Goal: Task Accomplishment & Management: Manage account settings

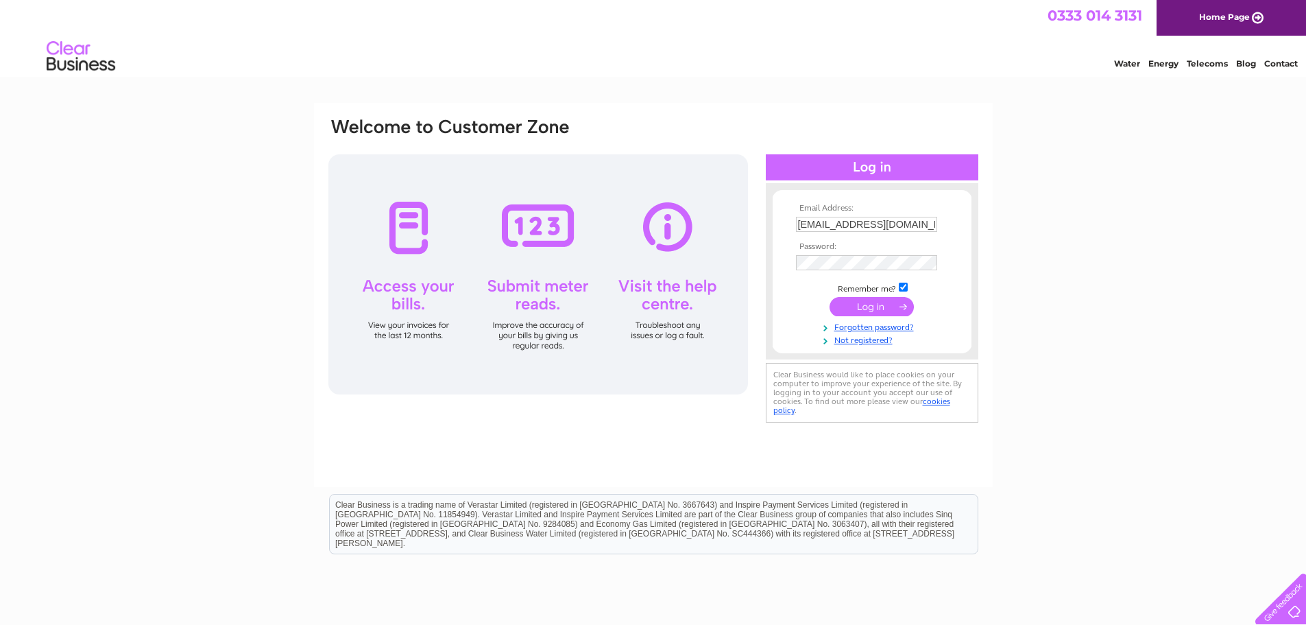
click at [864, 298] on input "submit" at bounding box center [872, 306] width 84 height 19
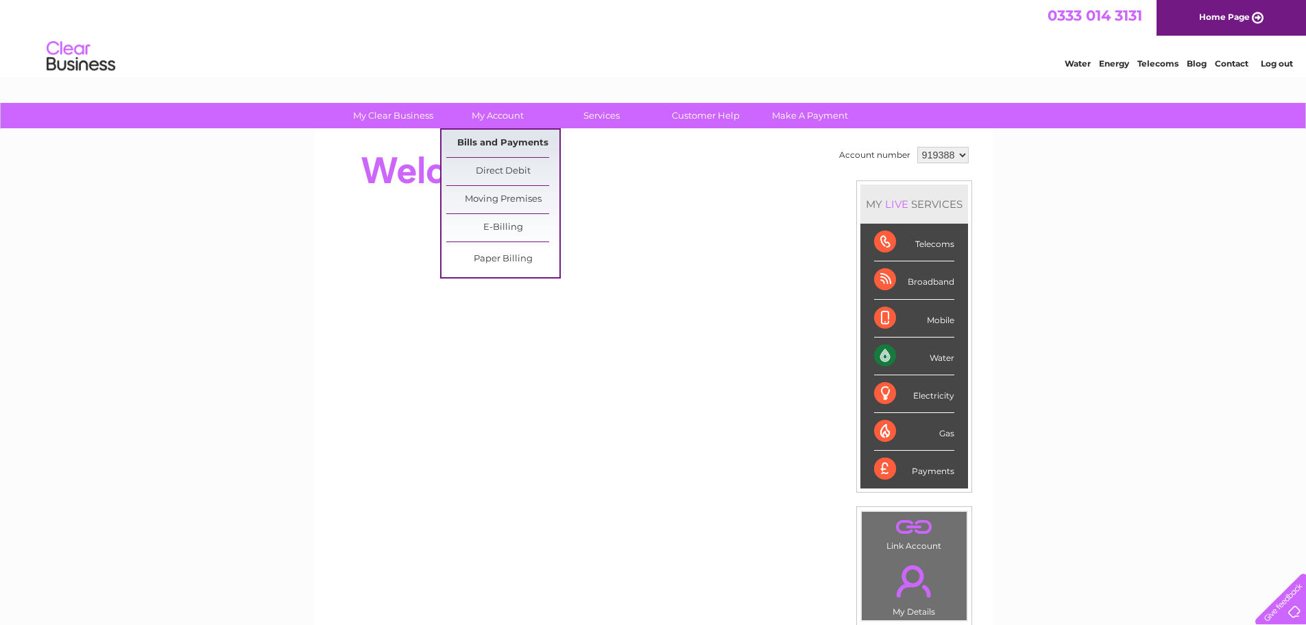
click at [505, 144] on link "Bills and Payments" at bounding box center [502, 143] width 113 height 27
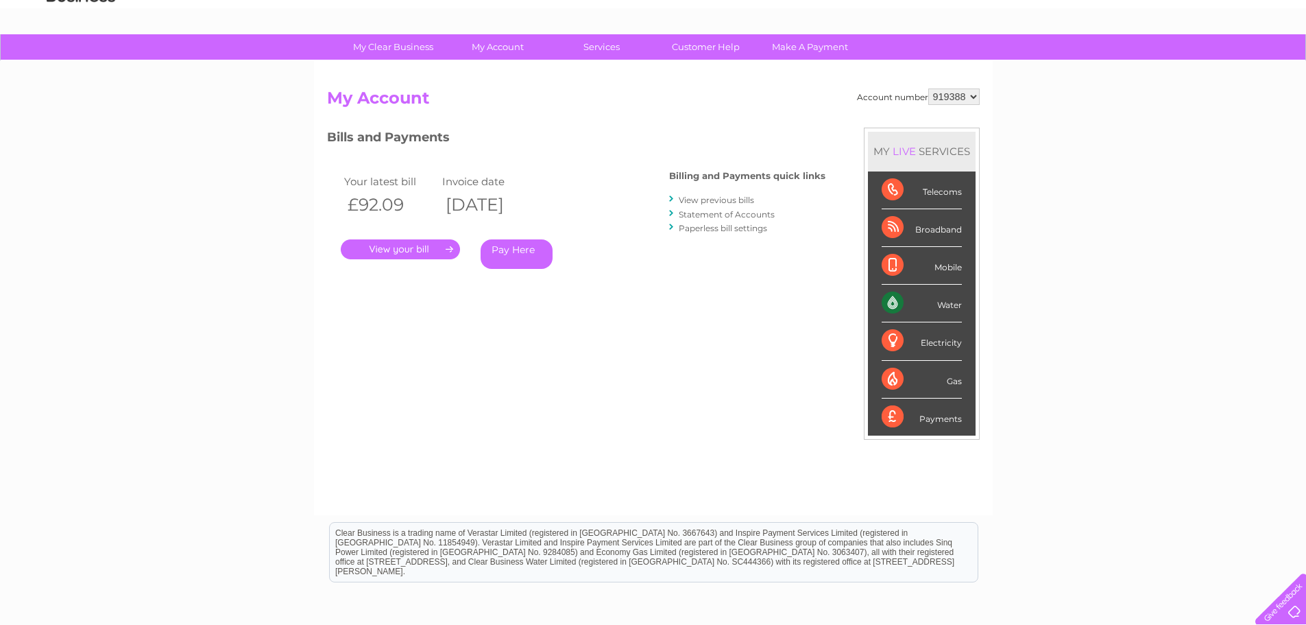
scroll to position [69, 0]
click at [394, 245] on link "." at bounding box center [400, 249] width 119 height 20
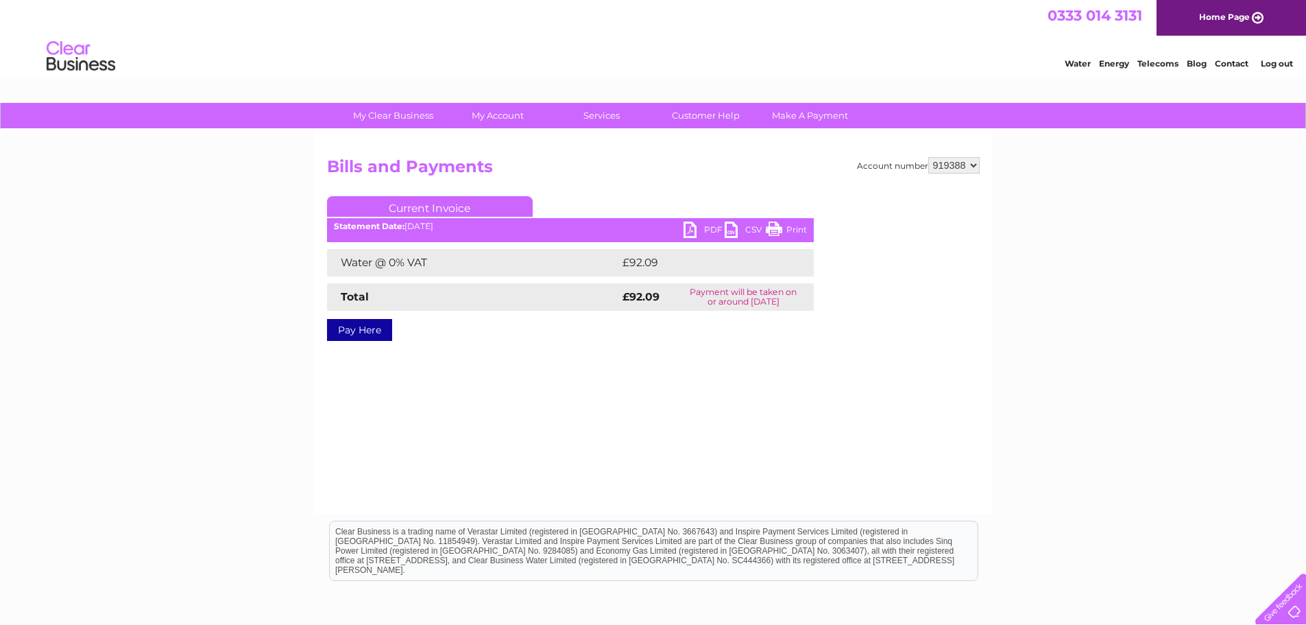
click at [708, 229] on link "PDF" at bounding box center [704, 231] width 41 height 20
